Goal: Check status: Check status

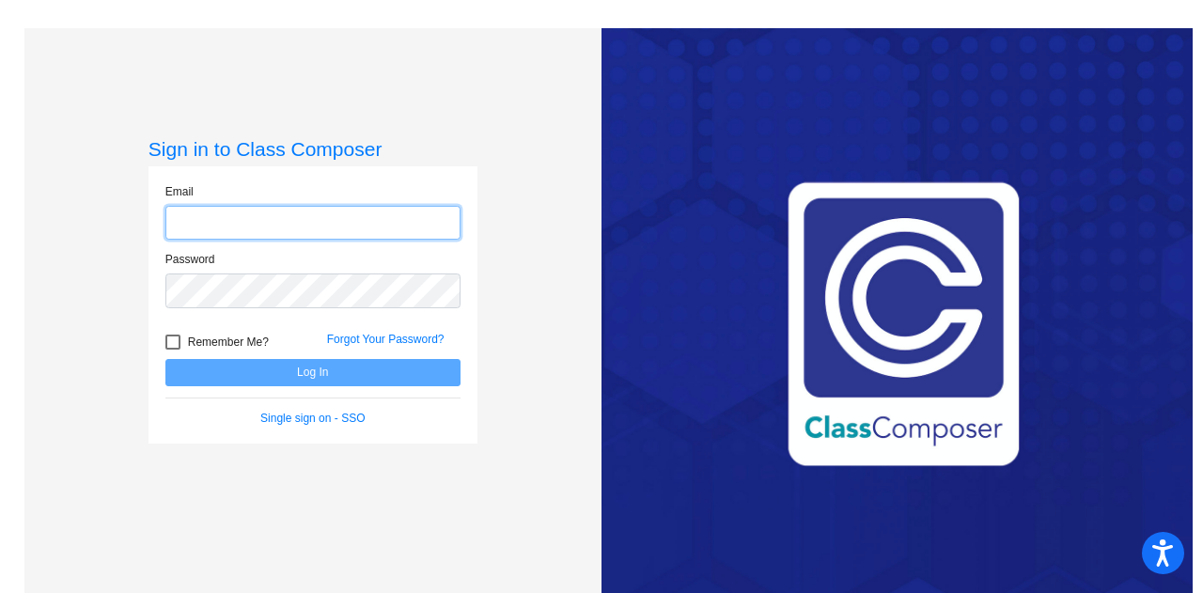
type input "[PERSON_NAME][EMAIL_ADDRESS][PERSON_NAME][DOMAIN_NAME]"
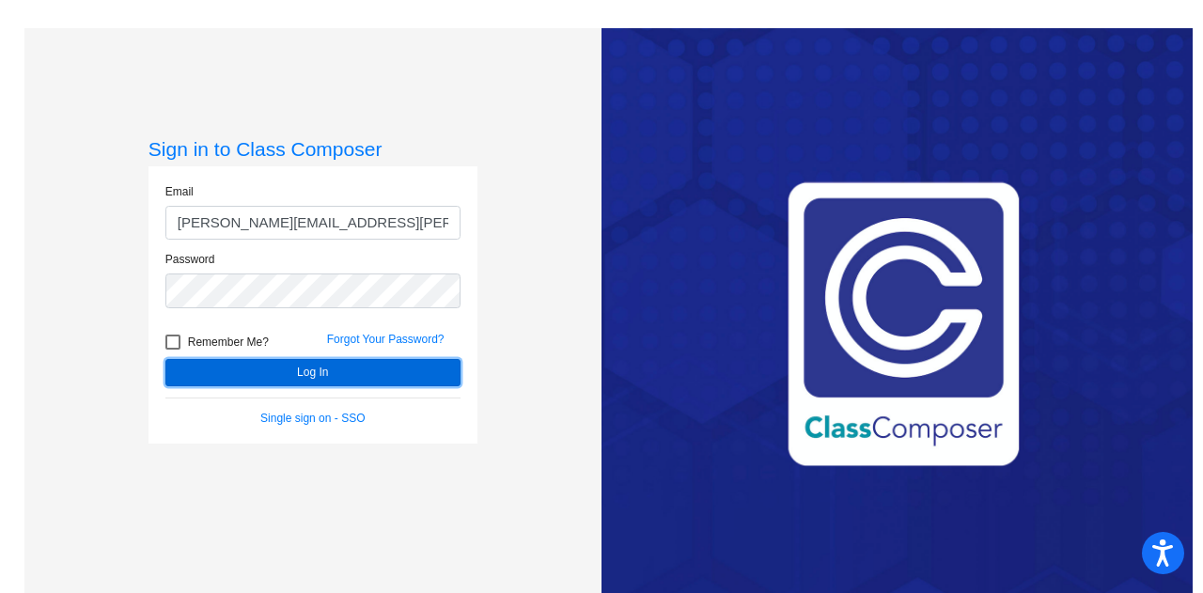
click at [307, 365] on button "Log In" at bounding box center [312, 372] width 295 height 27
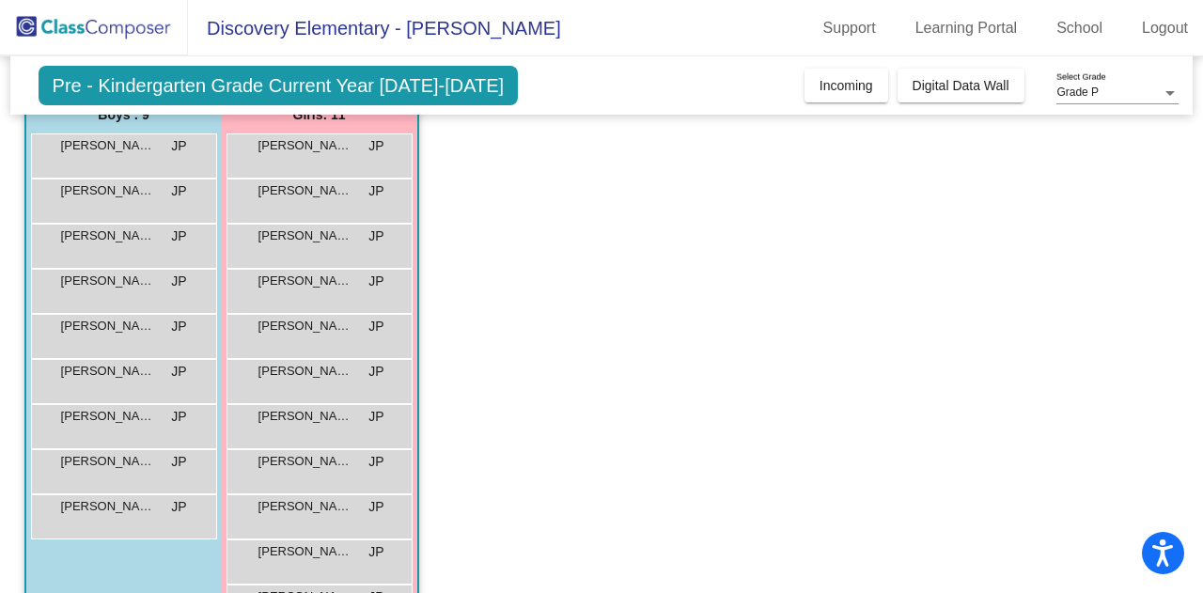
scroll to position [155, 0]
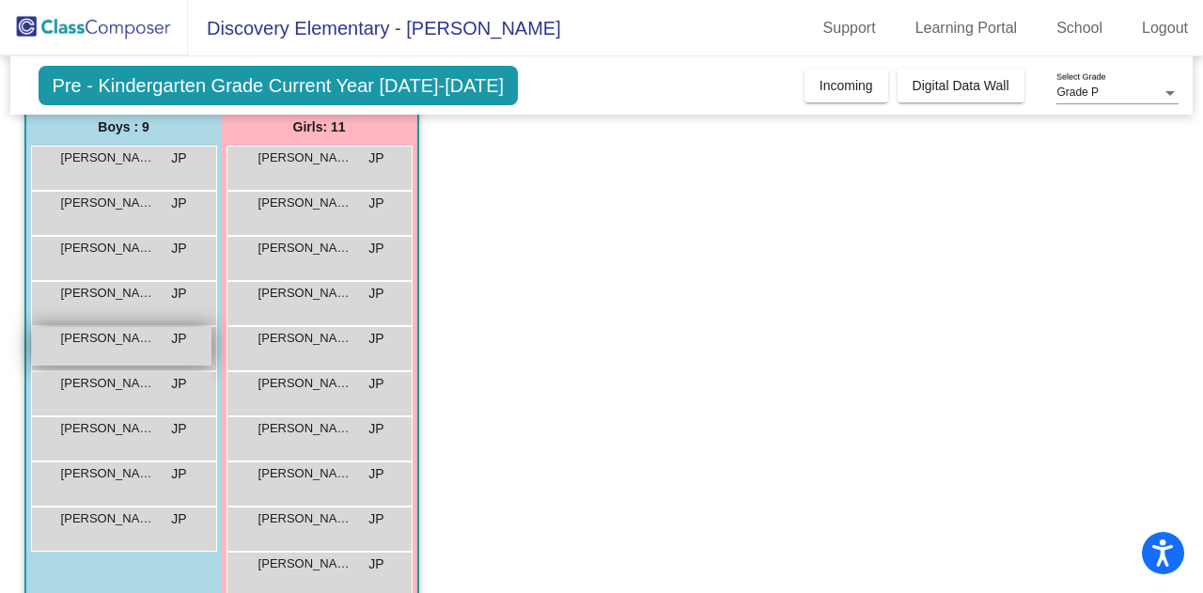
click at [141, 338] on span "[PERSON_NAME]" at bounding box center [108, 338] width 94 height 19
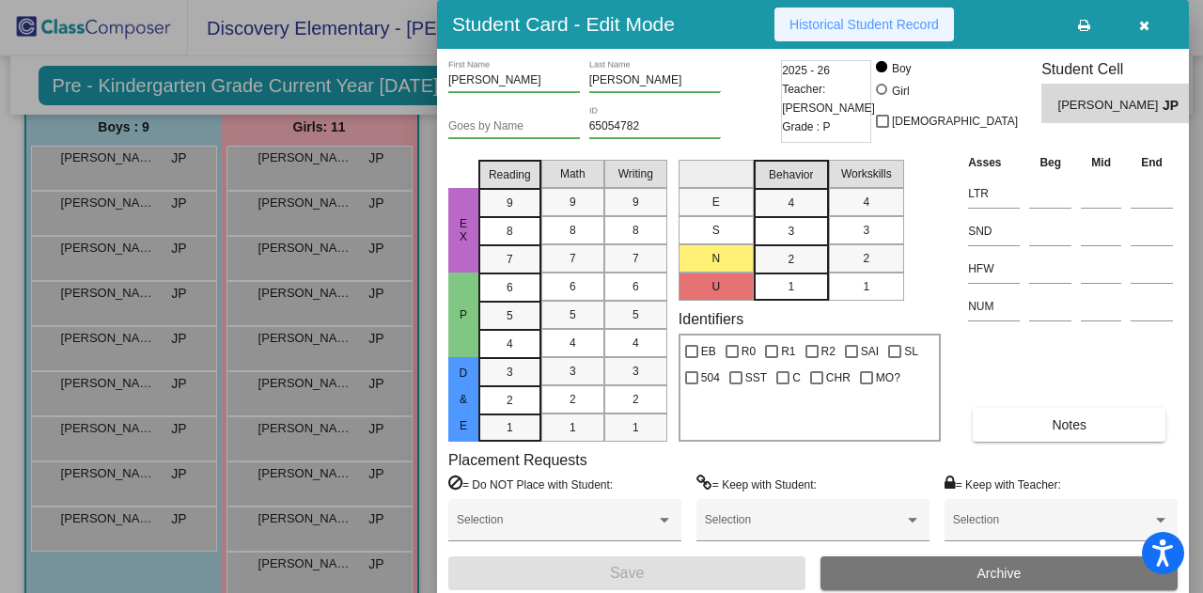
click at [866, 27] on span "Historical Student Record" at bounding box center [863, 24] width 149 height 15
click at [1148, 31] on icon "button" at bounding box center [1144, 25] width 10 height 13
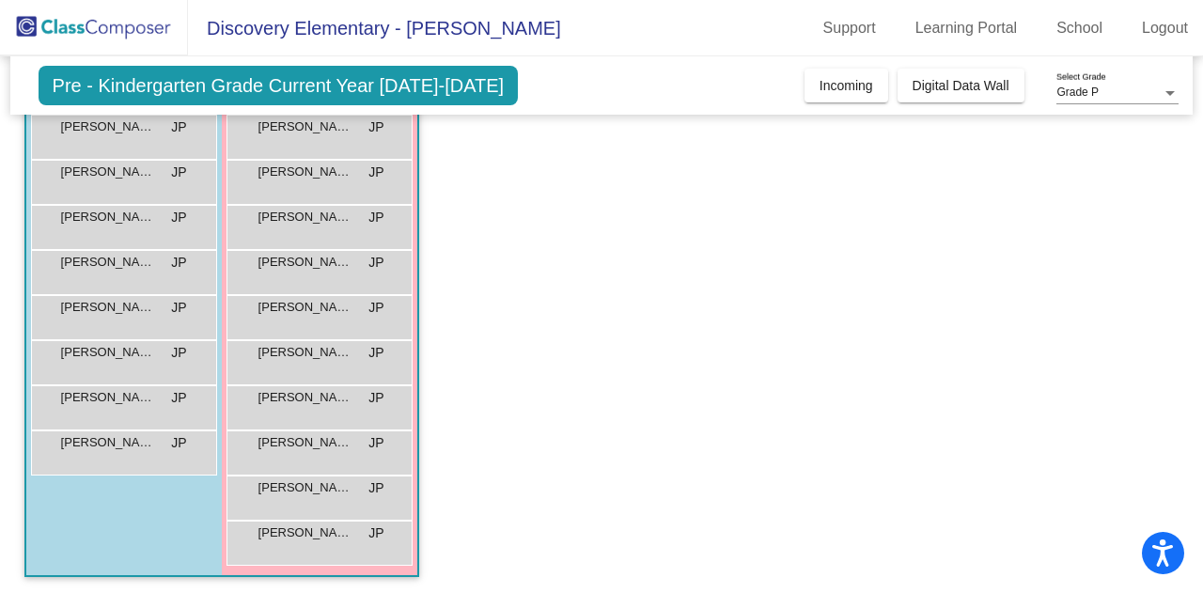
scroll to position [233, 0]
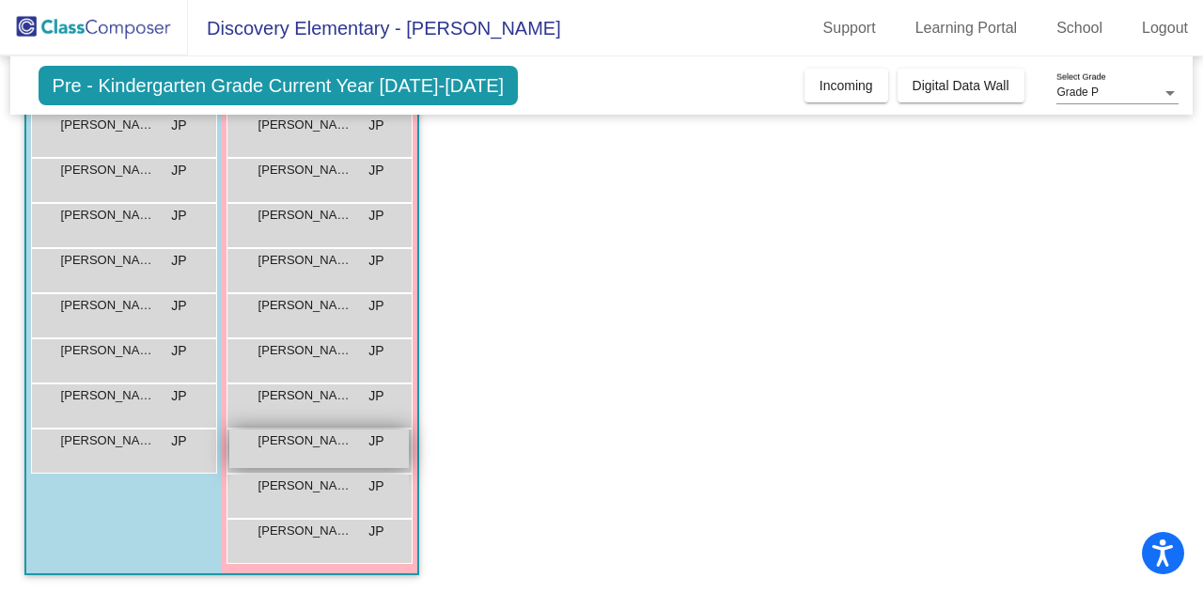
click at [327, 446] on span "[PERSON_NAME]" at bounding box center [305, 440] width 94 height 19
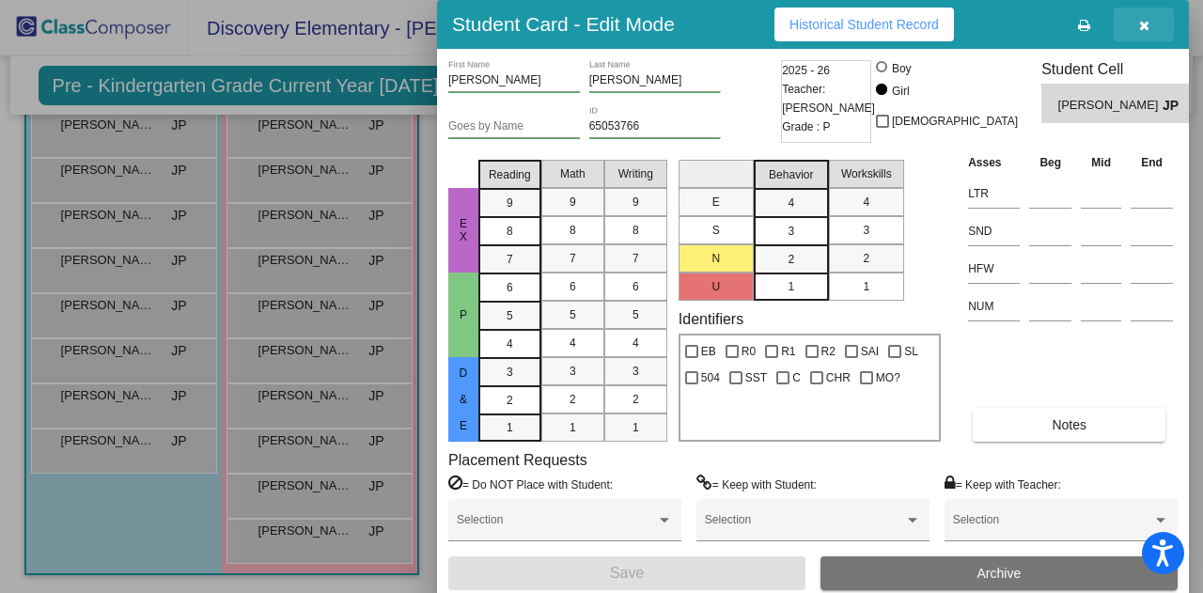
click at [1147, 29] on icon "button" at bounding box center [1144, 25] width 10 height 13
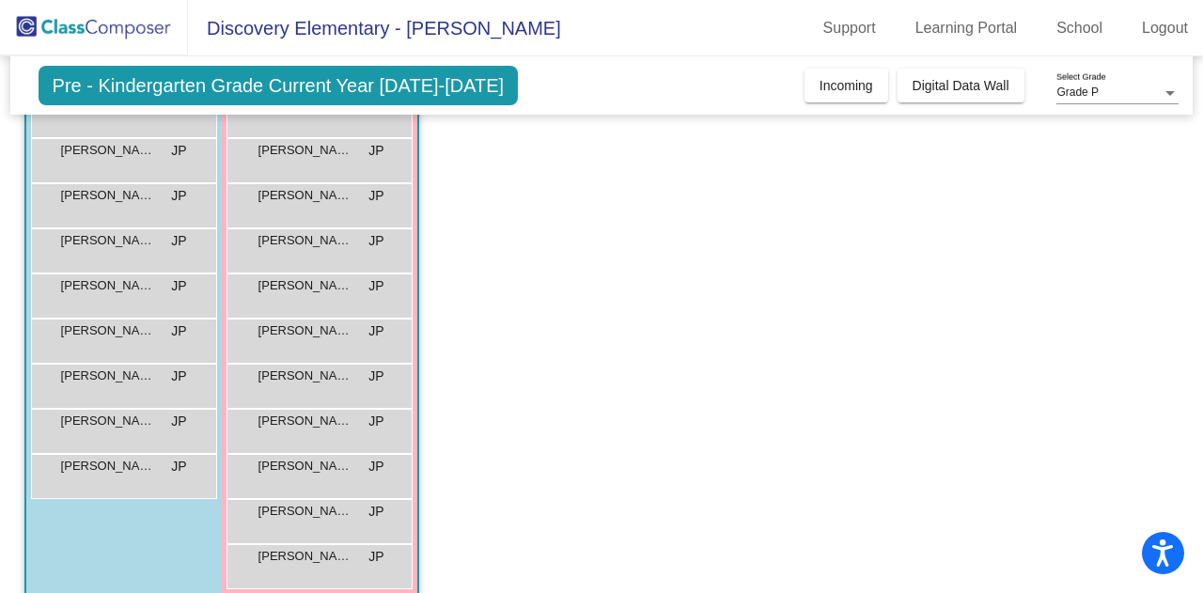
scroll to position [209, 0]
click at [303, 333] on span "[PERSON_NAME]" at bounding box center [305, 329] width 94 height 19
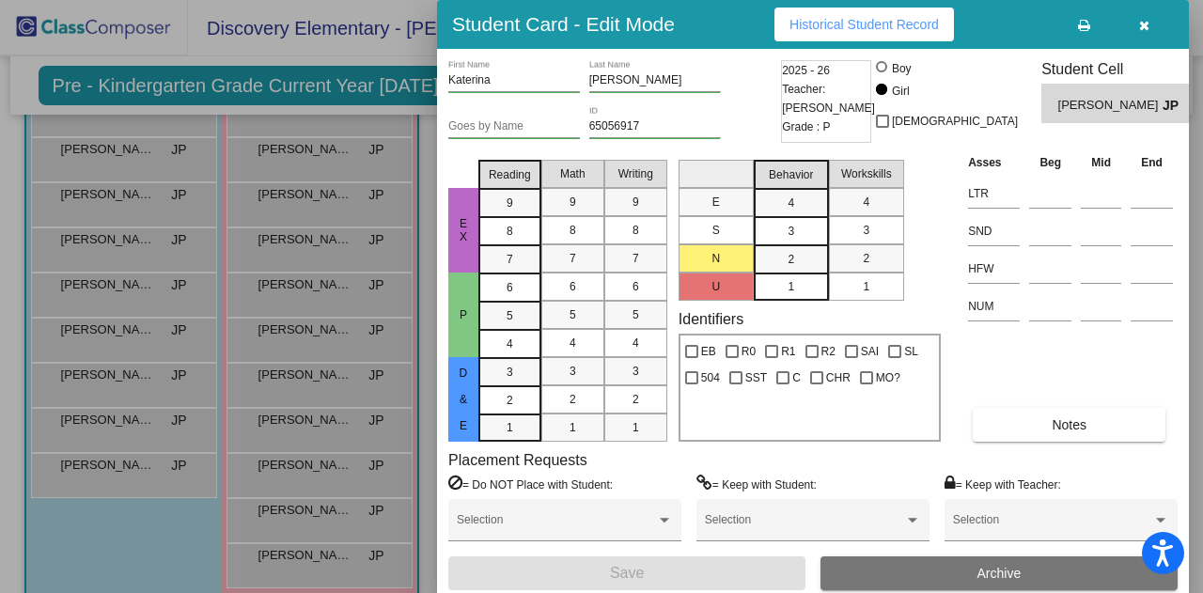
click at [1141, 23] on icon "button" at bounding box center [1144, 25] width 10 height 13
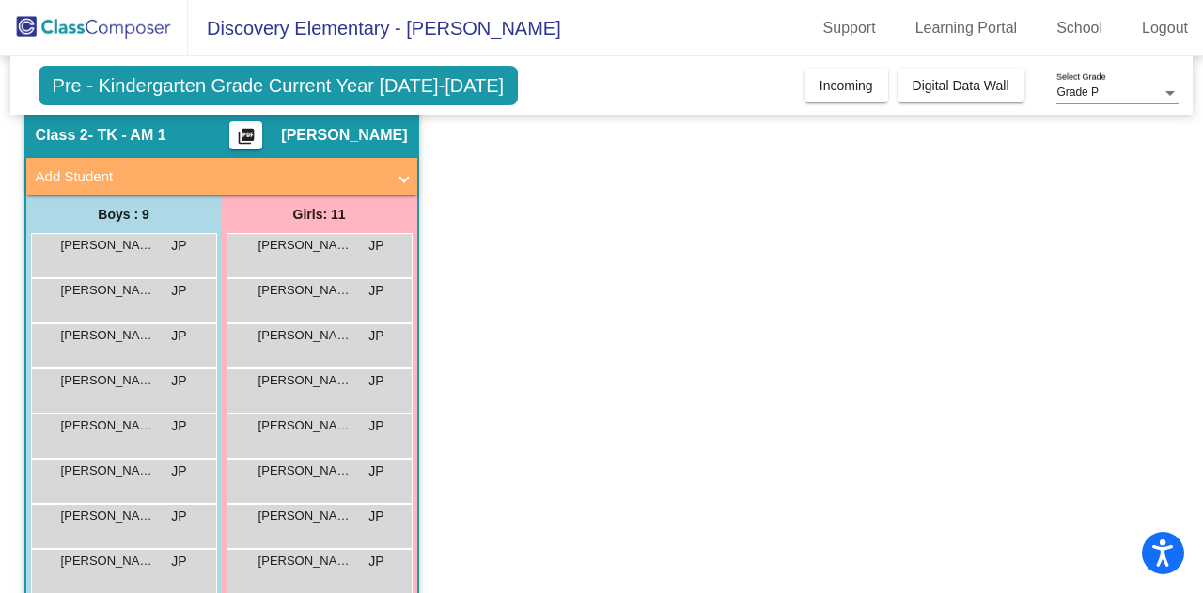
scroll to position [0, 0]
